Goal: Information Seeking & Learning: Learn about a topic

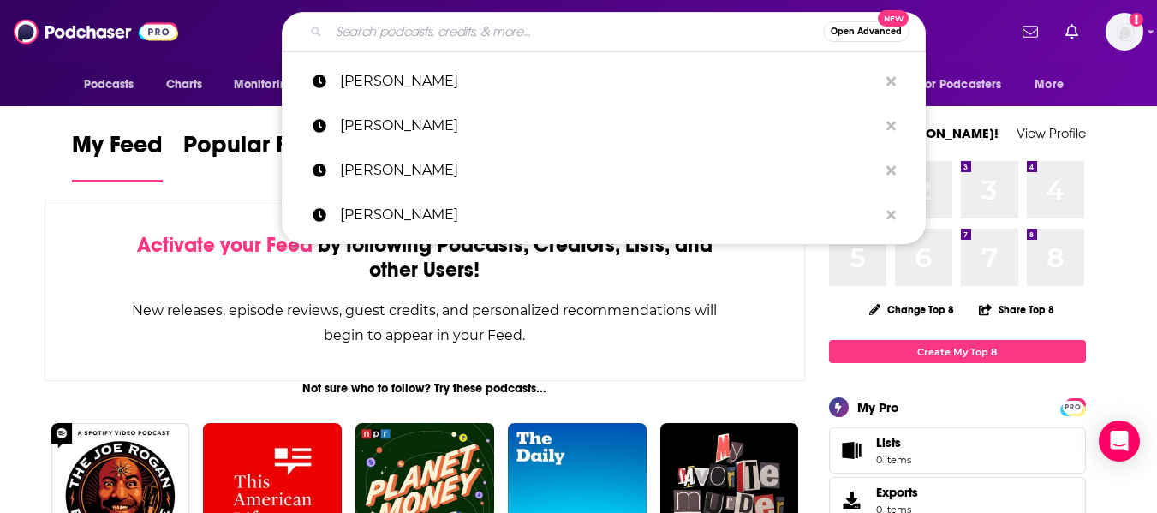
click at [475, 27] on input "Search podcasts, credits, & more..." at bounding box center [576, 31] width 494 height 27
paste input "Retirement Revealed"
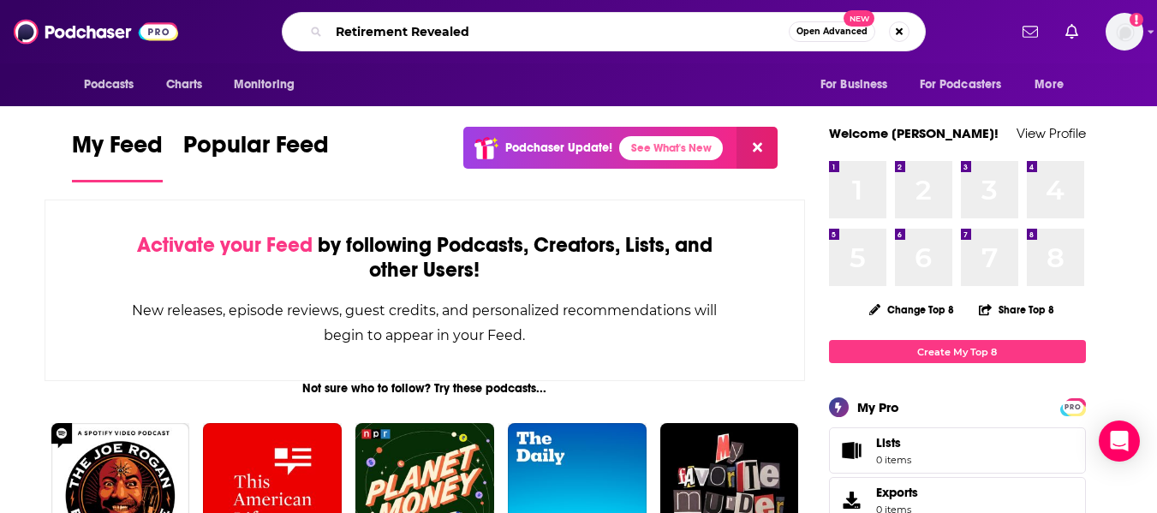
type input "Retirement Revealed"
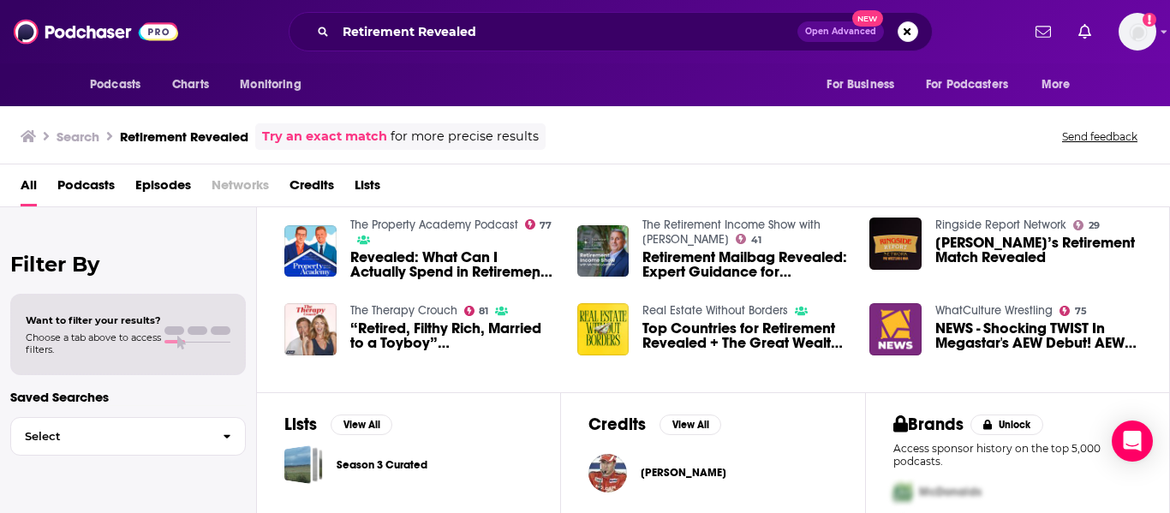
scroll to position [368, 0]
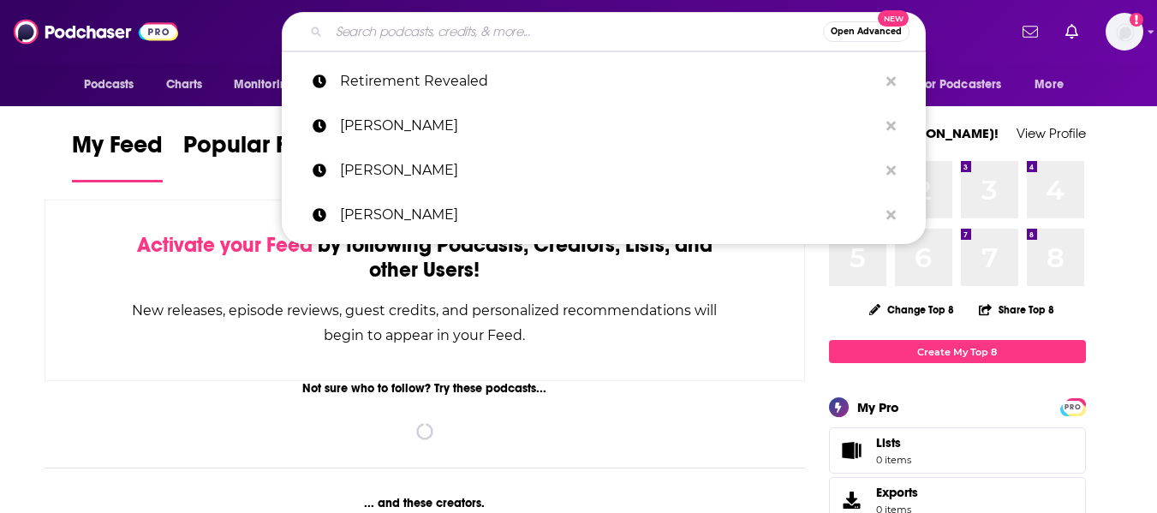
click at [416, 34] on input "Search podcasts, credits, & more..." at bounding box center [576, 31] width 494 height 27
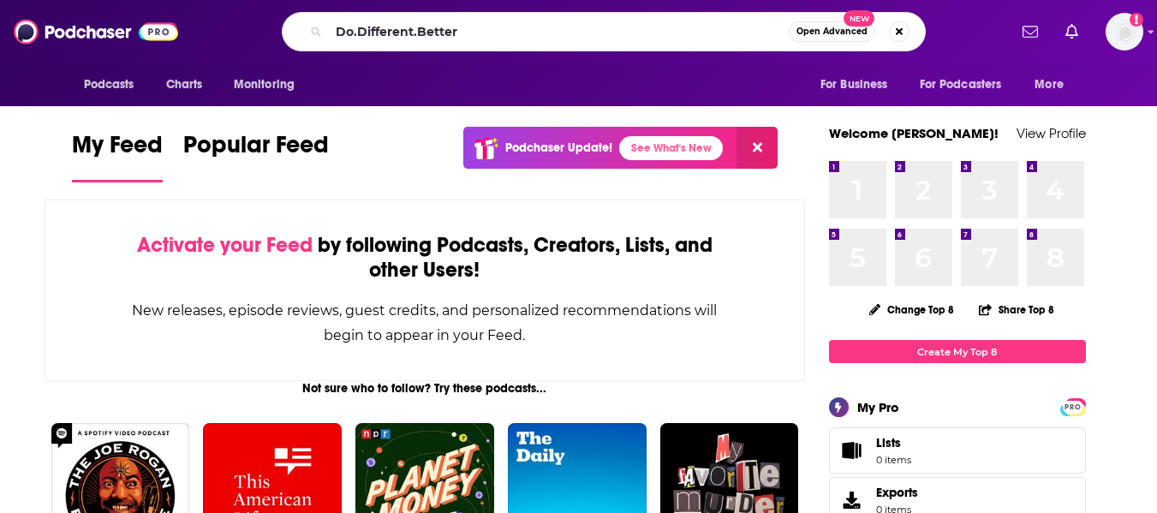
type input "Do.Different.Better"
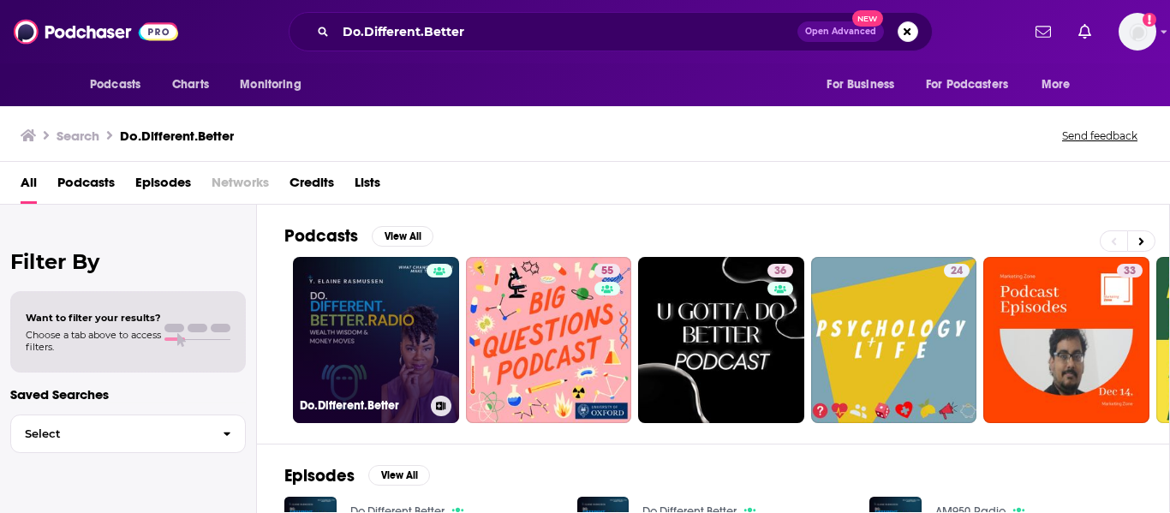
click at [362, 308] on link "Do.Different.Better" at bounding box center [376, 340] width 166 height 166
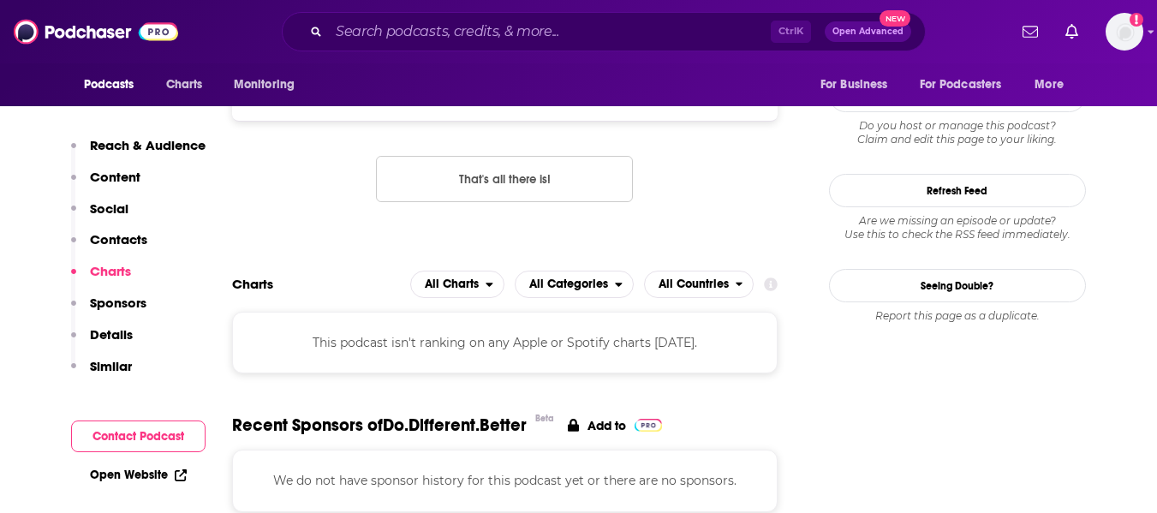
scroll to position [1182, 0]
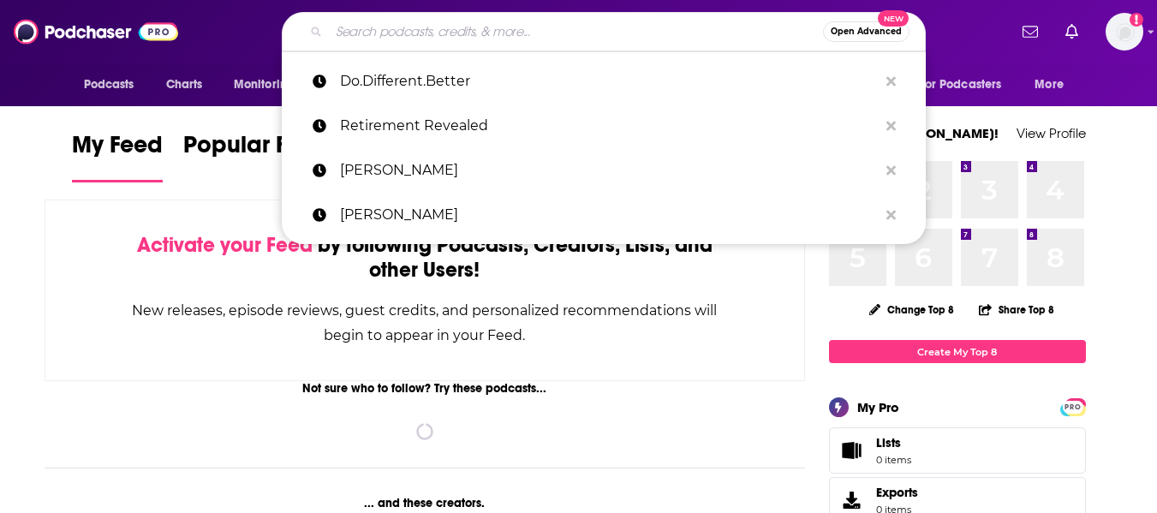
click at [379, 31] on input "Search podcasts, credits, & more..." at bounding box center [576, 31] width 494 height 27
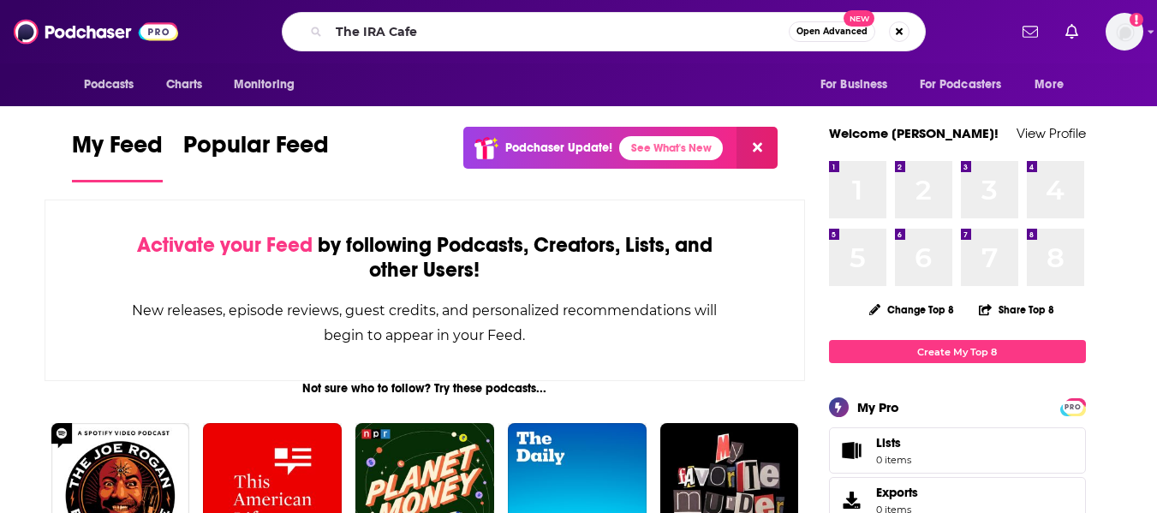
type input "The IRA Cafe"
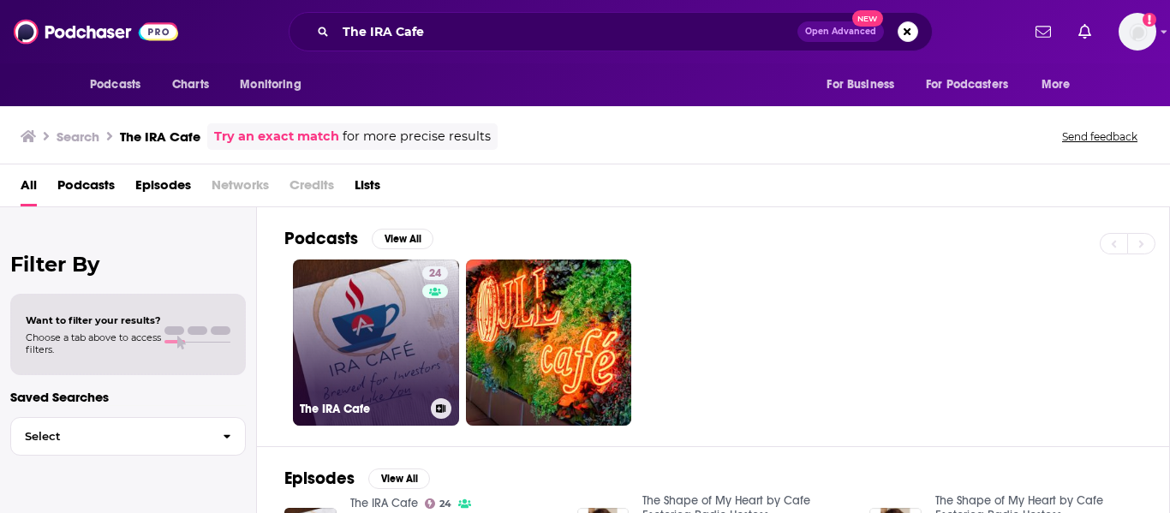
click at [361, 348] on link "24 The IRA Cafe" at bounding box center [376, 343] width 166 height 166
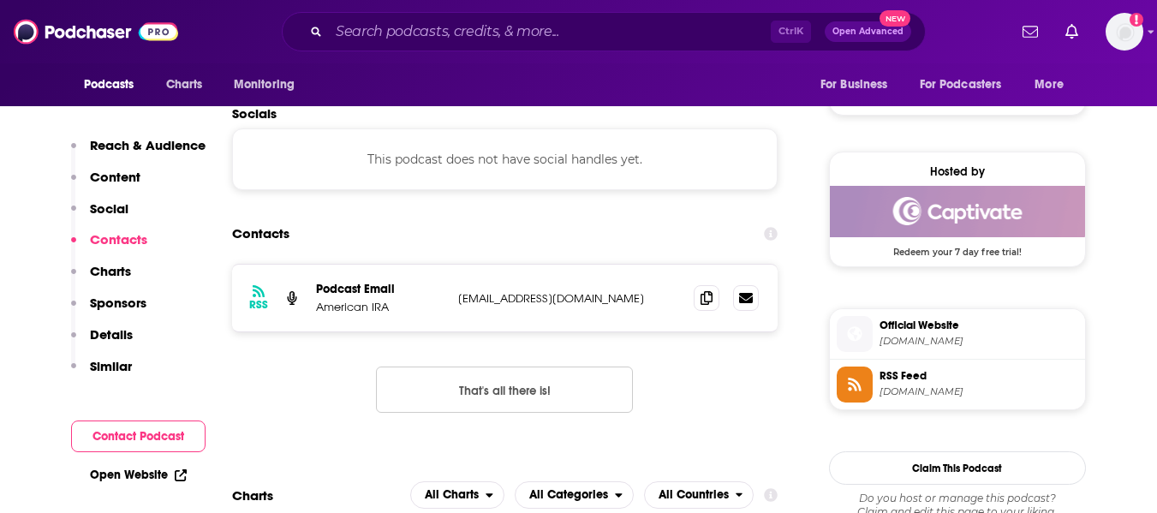
scroll to position [1166, 0]
click at [703, 292] on icon at bounding box center [707, 297] width 12 height 14
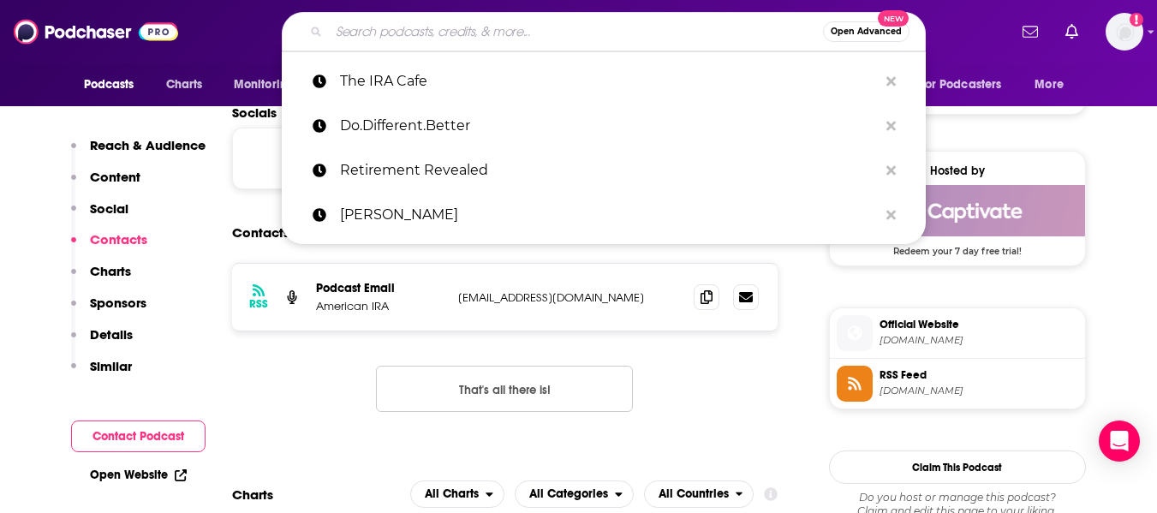
click at [384, 24] on input "Search podcasts, credits, & more..." at bounding box center [576, 31] width 494 height 27
paste input "Retirement Tax Services"
type input "Retirement Tax Services"
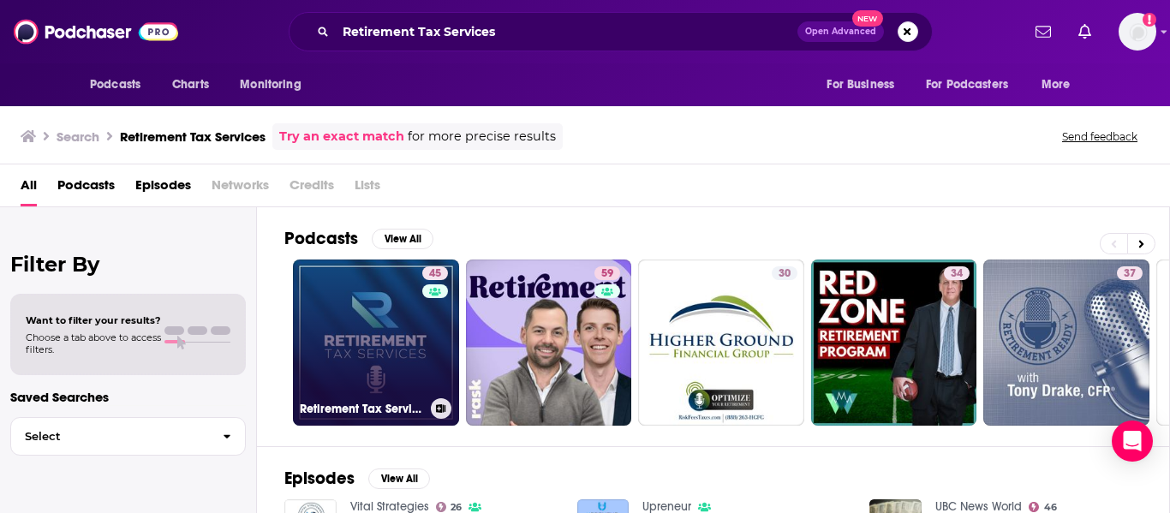
click at [369, 330] on link "45 Retirement Tax Services Podcast" at bounding box center [376, 343] width 166 height 166
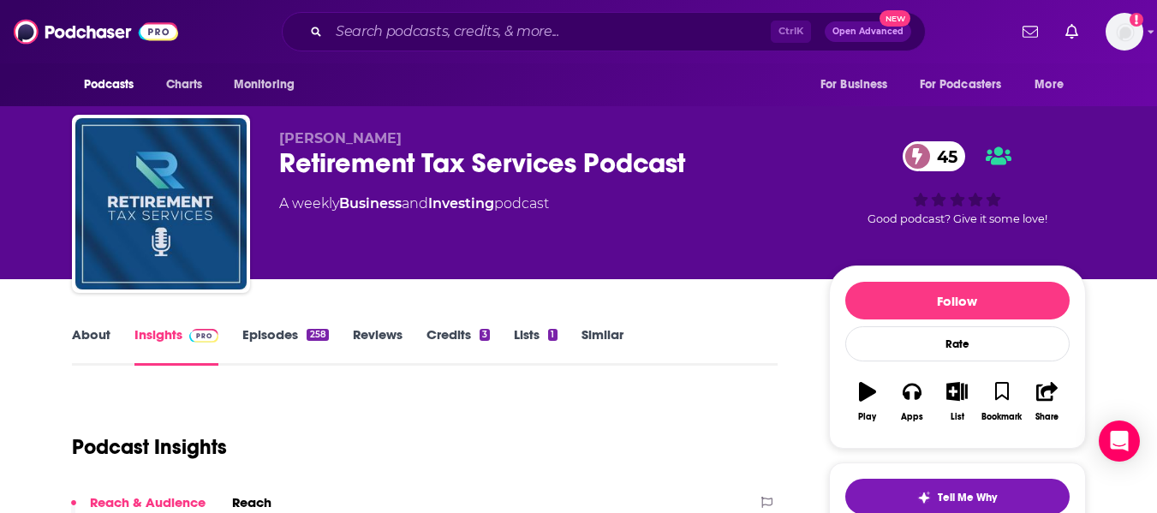
click at [93, 345] on link "About" at bounding box center [91, 345] width 39 height 39
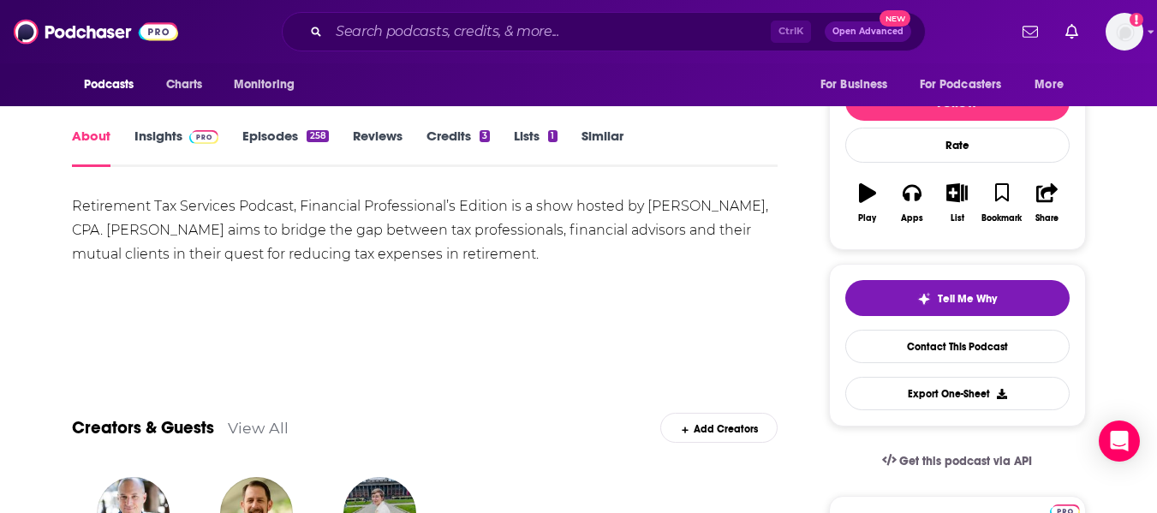
scroll to position [200, 0]
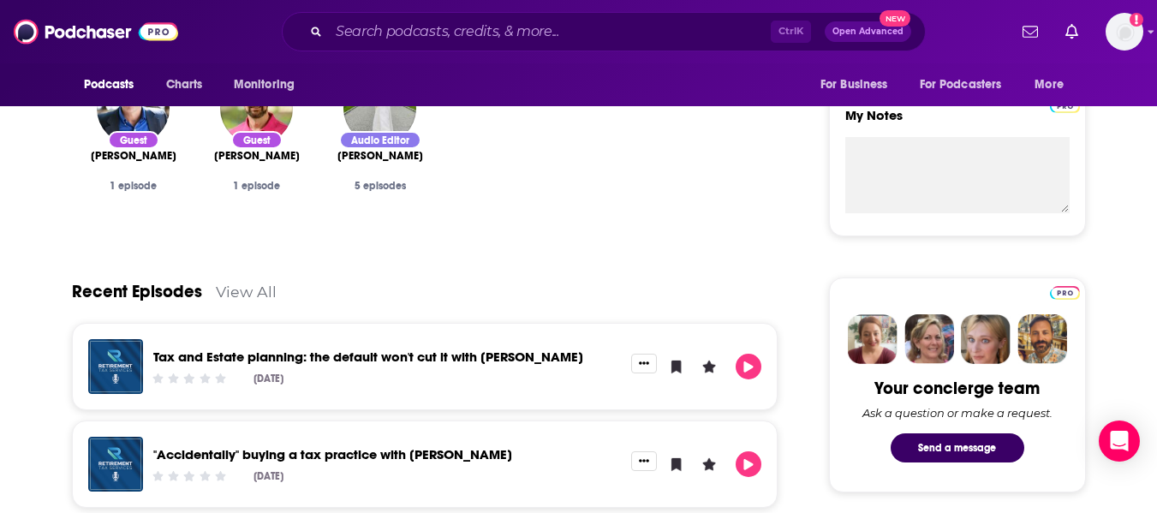
scroll to position [0, 0]
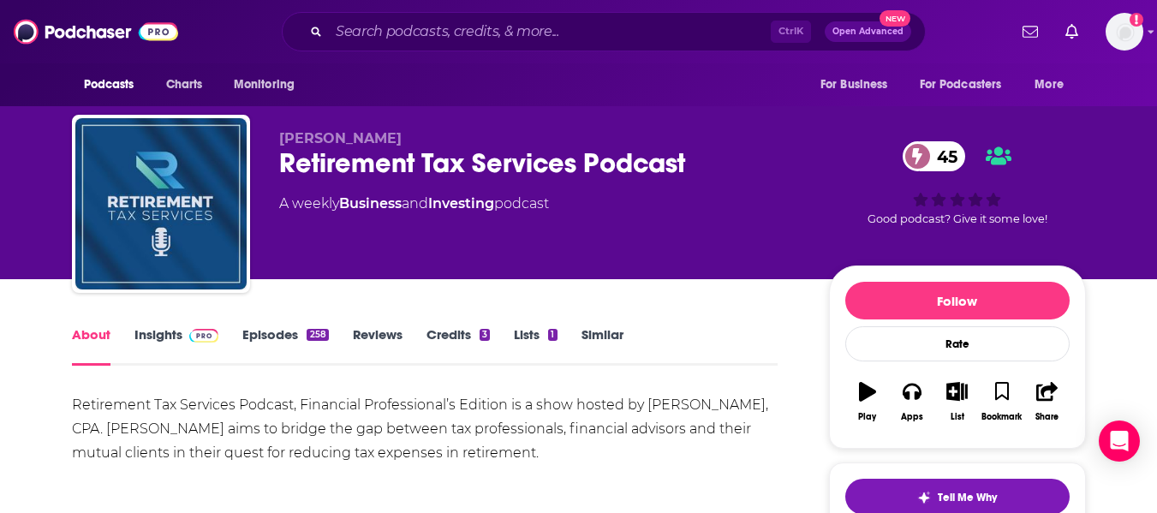
click at [153, 343] on link "Insights" at bounding box center [176, 345] width 85 height 39
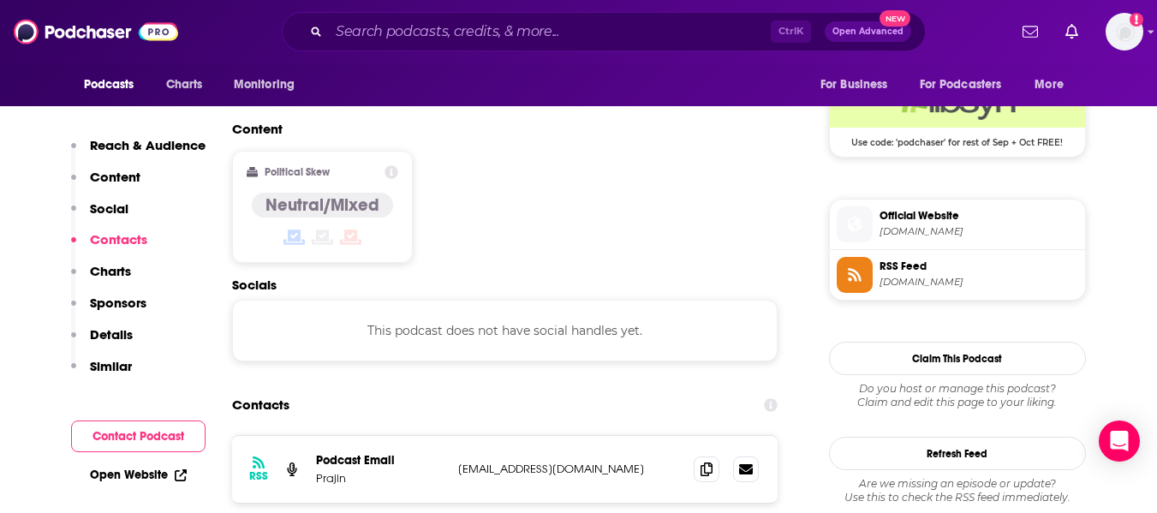
scroll to position [1276, 0]
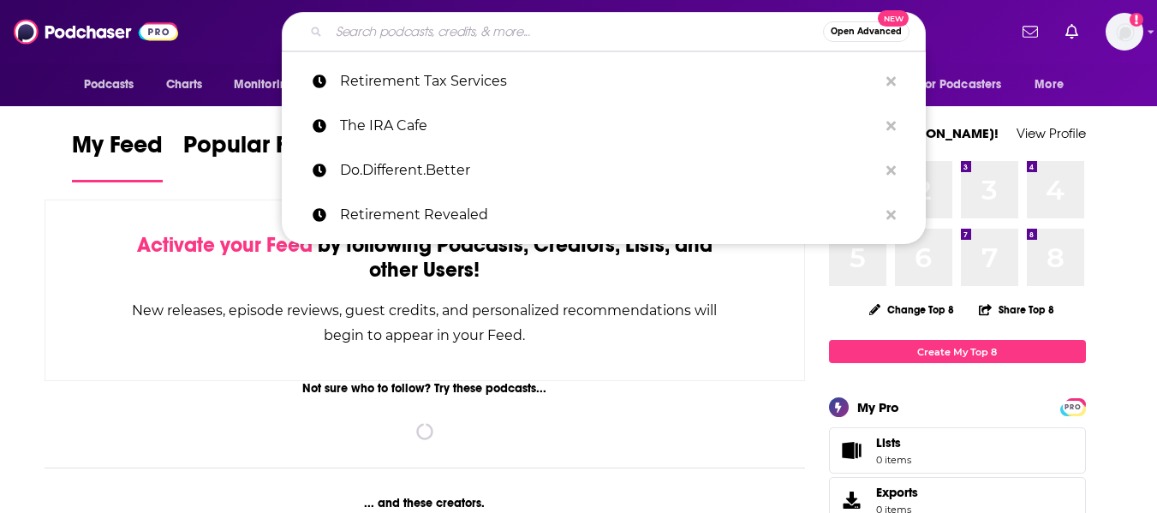
click at [481, 27] on input "Search podcasts, credits, & more..." at bounding box center [576, 31] width 494 height 27
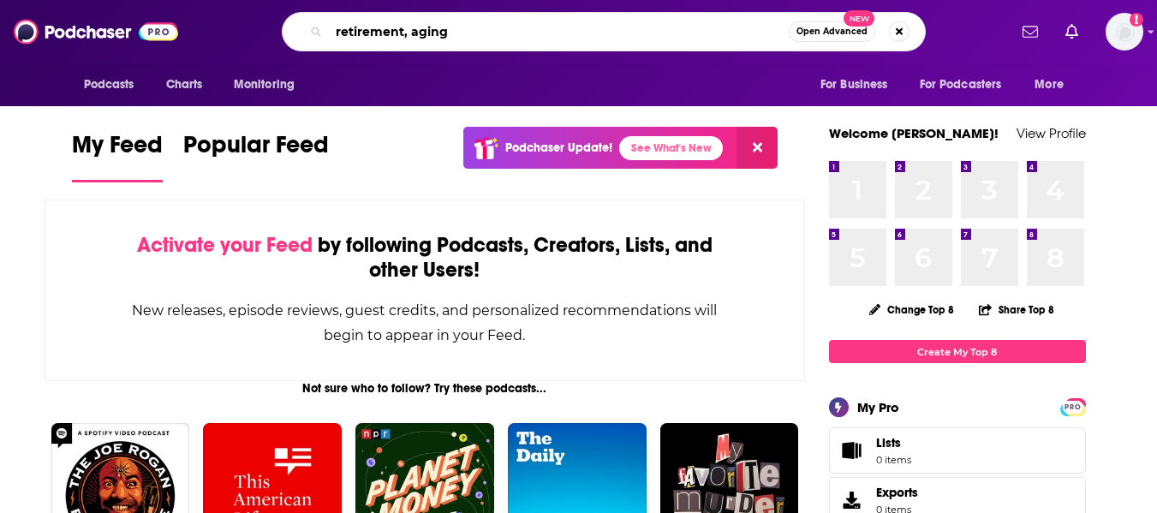
type input "retirement, aging"
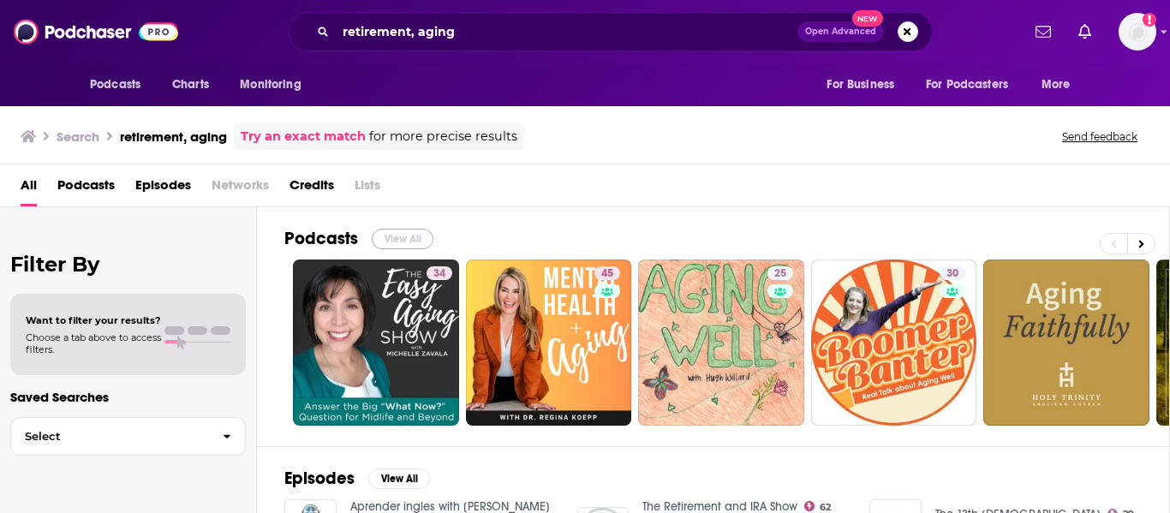
click at [398, 236] on button "View All" at bounding box center [403, 239] width 62 height 21
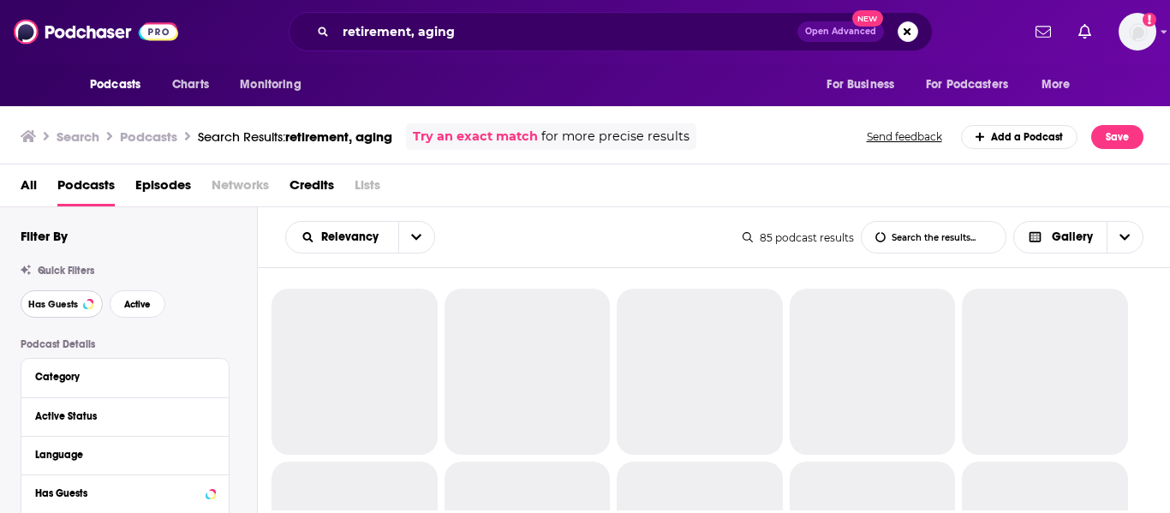
click at [64, 307] on span "Has Guests" at bounding box center [53, 304] width 50 height 9
click at [134, 302] on span "Active" at bounding box center [137, 304] width 27 height 9
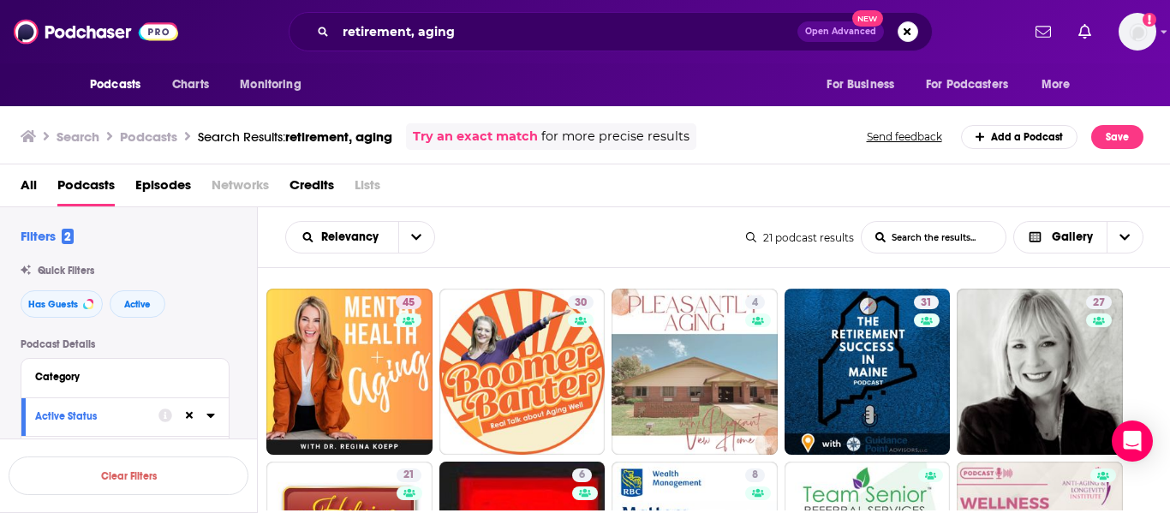
click at [579, 196] on div "All Podcasts Episodes Networks Credits Lists" at bounding box center [589, 188] width 1137 height 35
